Goal: Navigation & Orientation: Find specific page/section

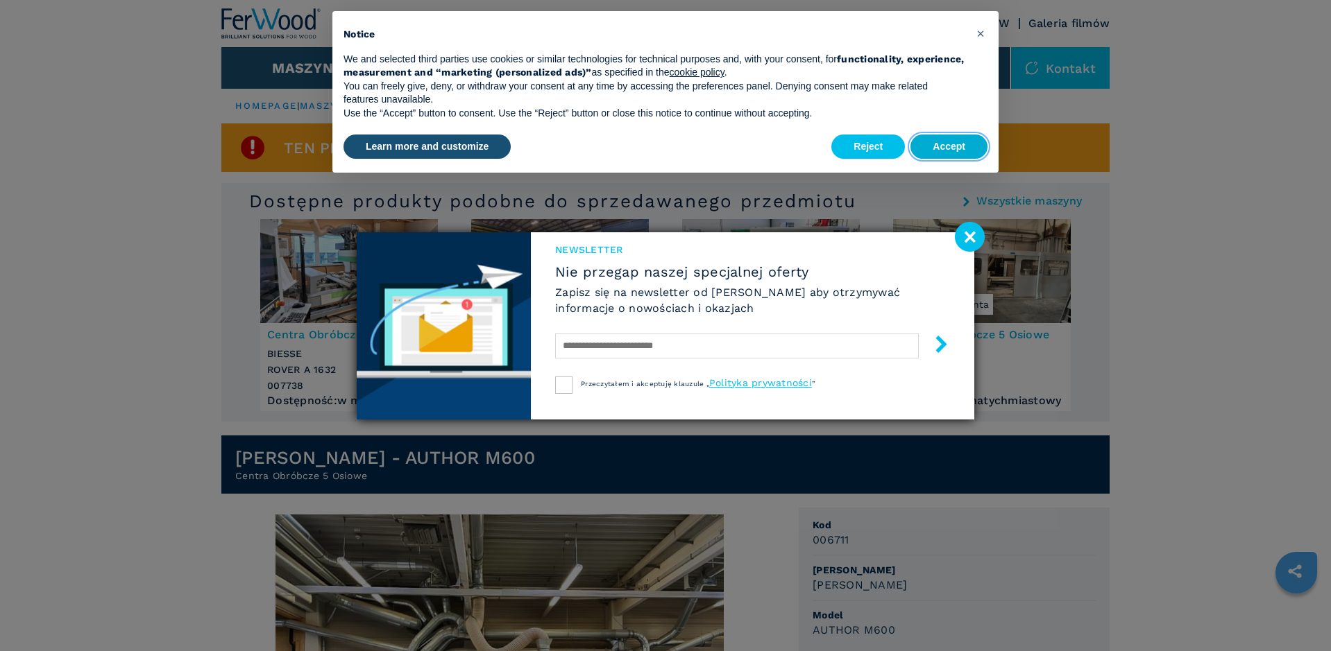
click at [960, 142] on button "Accept" at bounding box center [948, 147] width 77 height 25
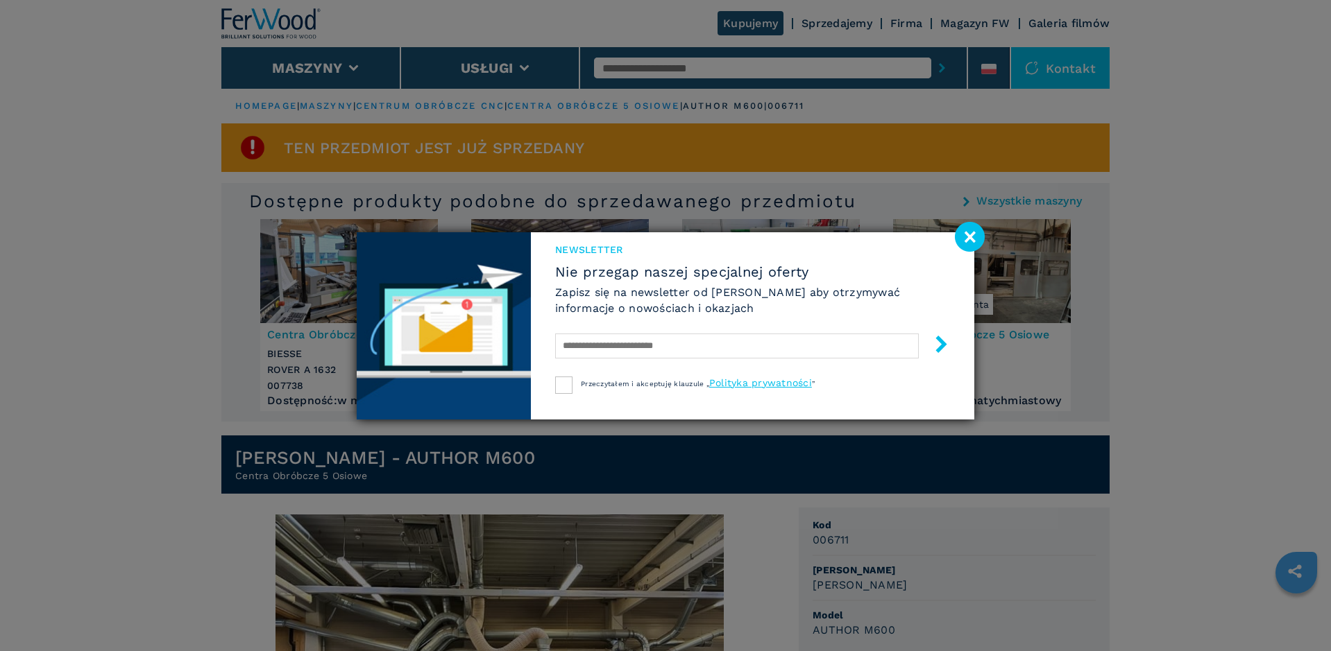
click at [968, 232] on image at bounding box center [970, 237] width 30 height 30
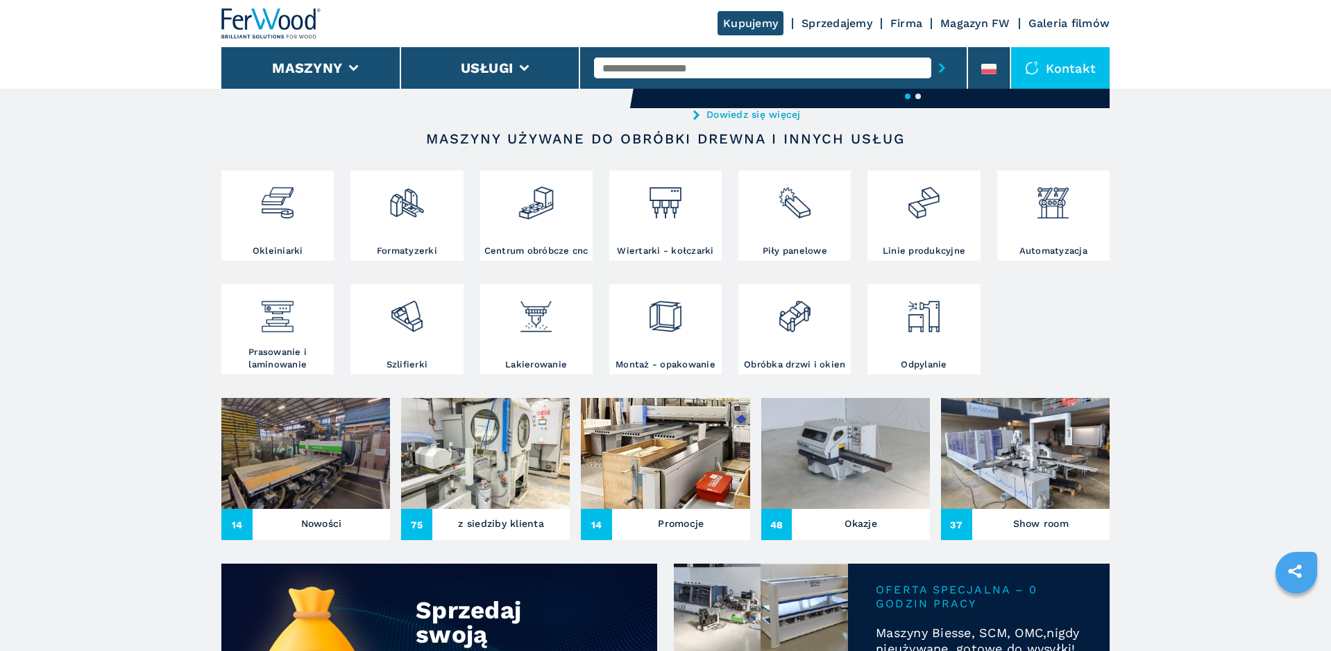
scroll to position [213, 0]
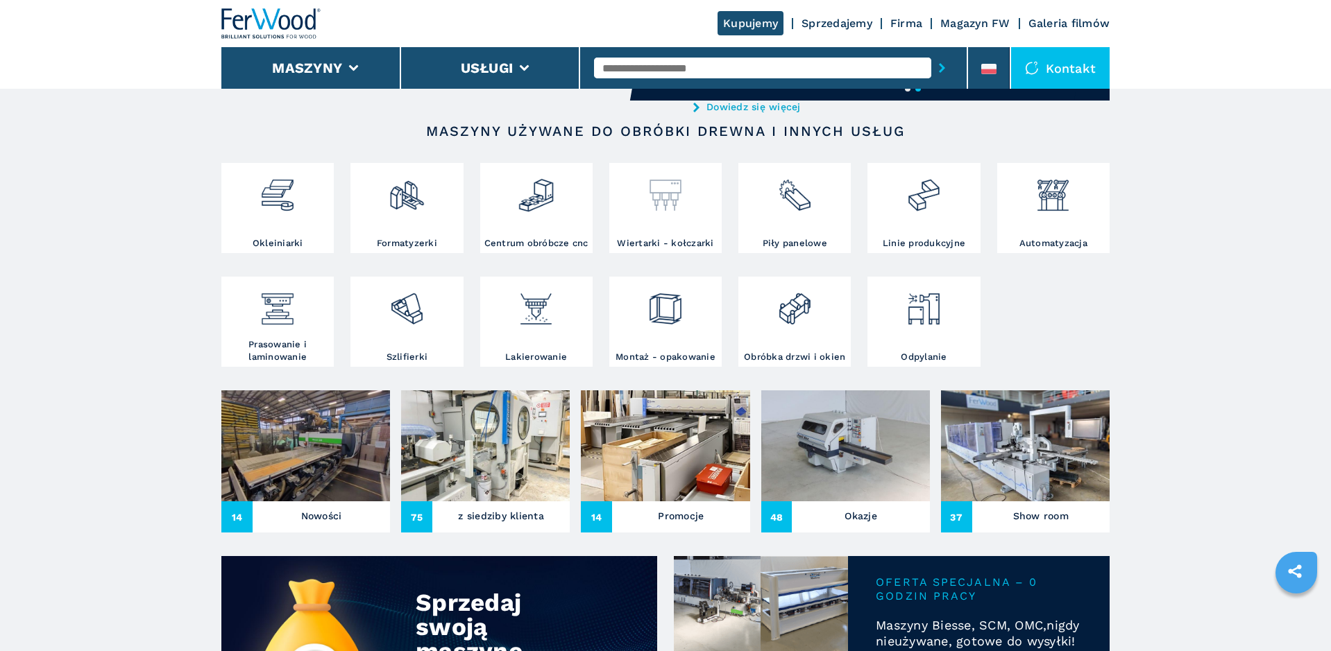
click at [669, 221] on div at bounding box center [665, 201] width 105 height 71
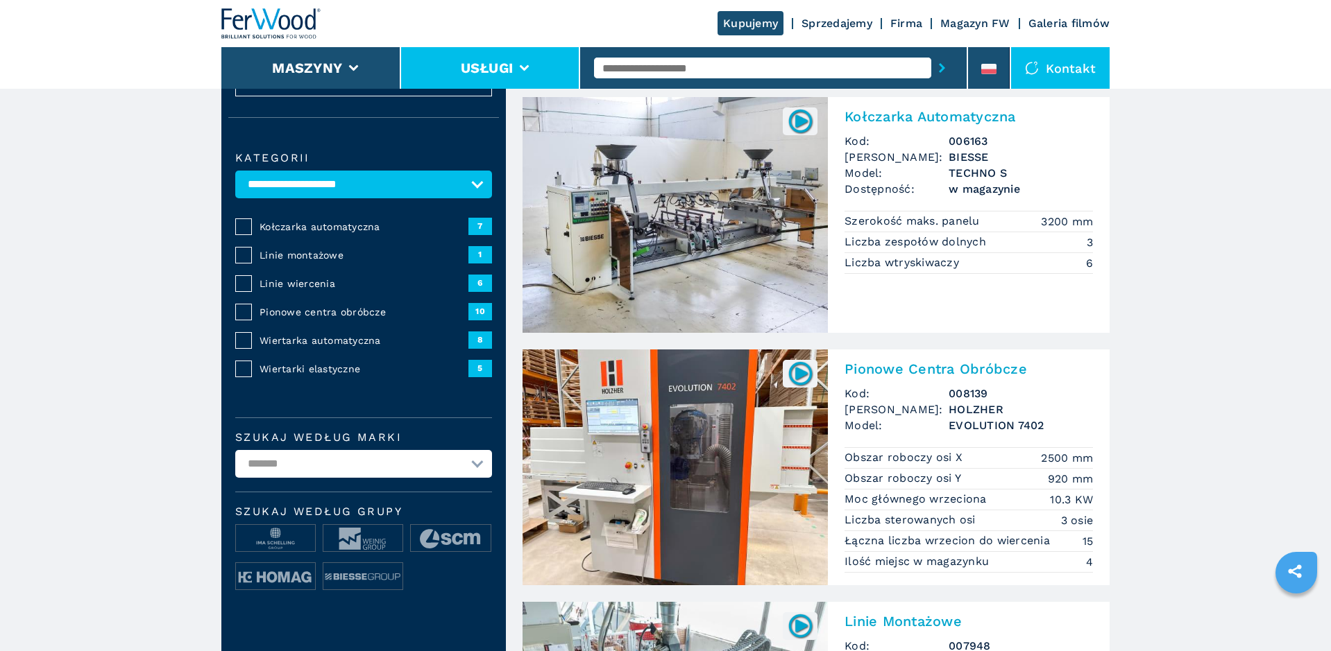
scroll to position [52, 0]
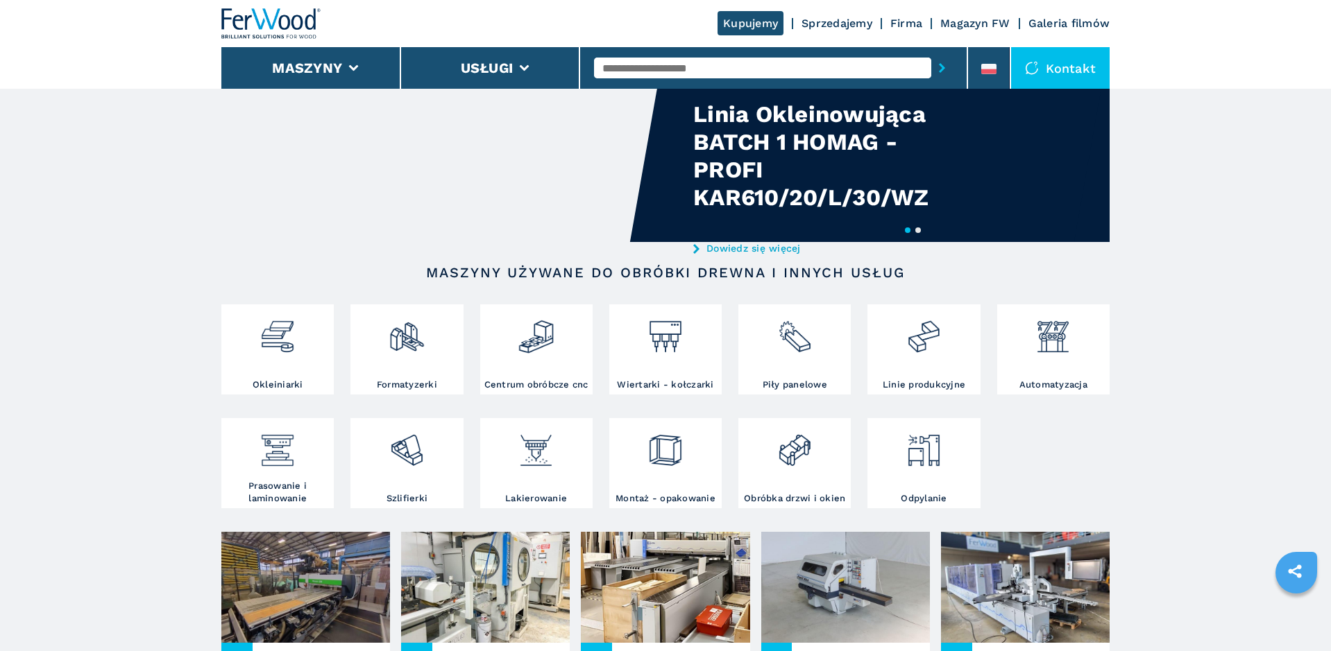
scroll to position [73, 0]
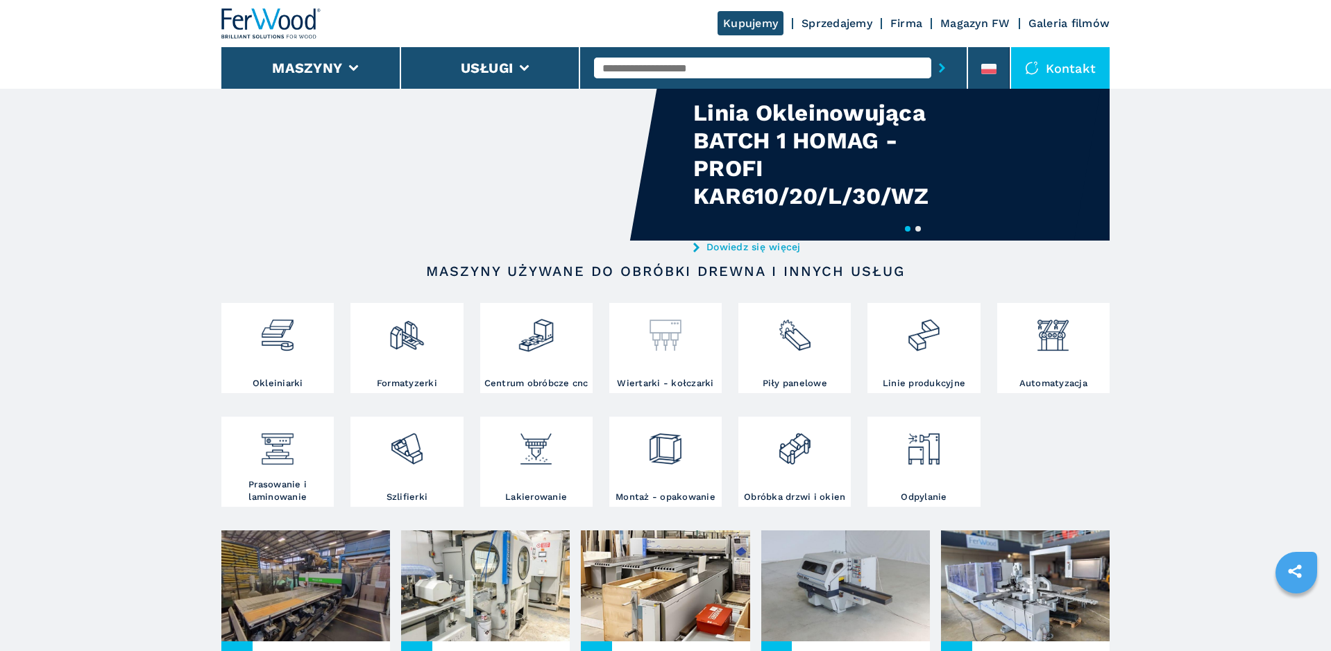
click at [667, 343] on img at bounding box center [665, 330] width 37 height 47
